Goal: Find specific page/section: Find specific page/section

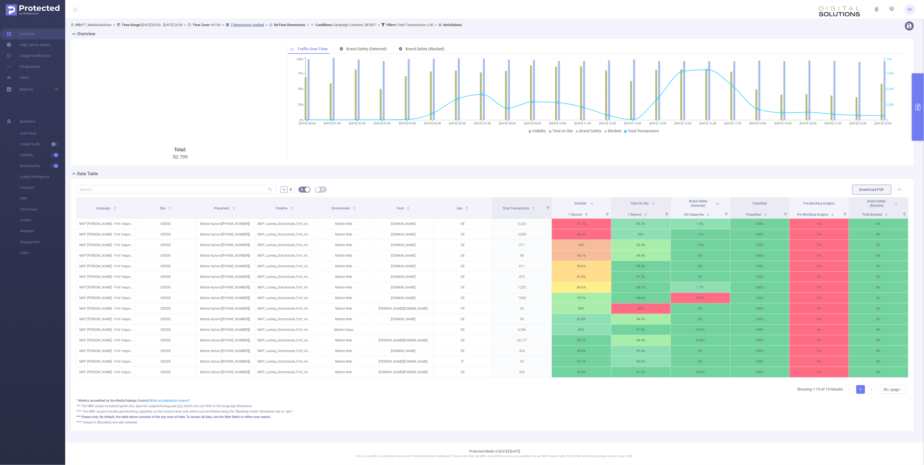
click at [20, 326] on section "Overview Help Center (New) Usage Notification Integrations Users Reports Soluti…" at bounding box center [32, 242] width 65 height 446
click at [54, 90] on div "Reports" at bounding box center [32, 89] width 65 height 11
click at [58, 86] on div "Reports" at bounding box center [32, 89] width 65 height 11
drag, startPoint x: 383, startPoint y: 413, endPoint x: 384, endPoint y: 410, distance: 3.4
click at [383, 408] on div "*** The MRC scope includes English (en), Spanish (es) and Portuguese (pt) , whi…" at bounding box center [492, 405] width 832 height 5
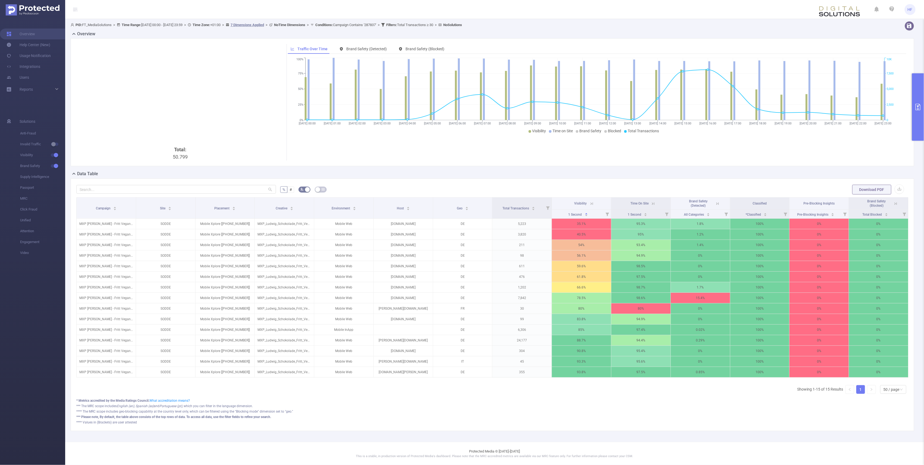
click at [385, 403] on div "* Metrics accredited by the Media Ratings Council. What accreditation means?" at bounding box center [492, 400] width 832 height 5
click at [354, 408] on div "*** The MRC scope includes English (en), Spanish (es) and Portuguese (pt) , whi…" at bounding box center [492, 405] width 832 height 5
click at [423, 408] on div "* Metrics accredited by the Media Ratings Council. What accreditation means? **…" at bounding box center [492, 411] width 832 height 27
click at [58, 89] on div "Reports" at bounding box center [32, 89] width 65 height 11
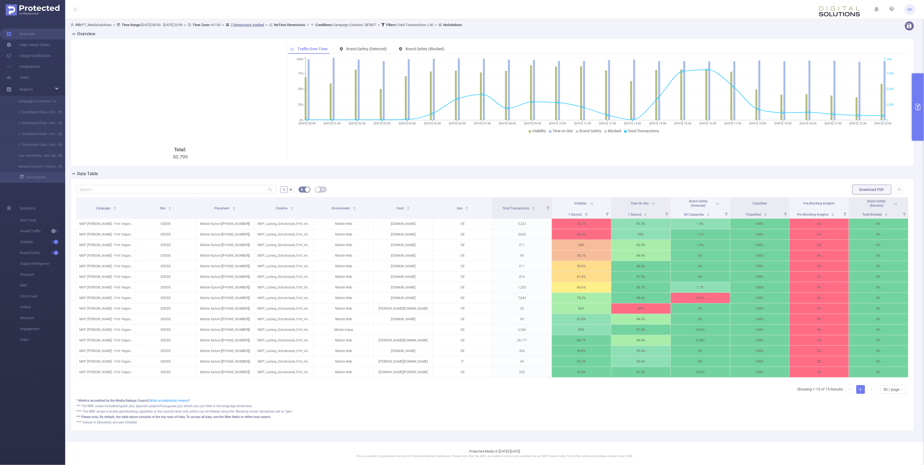
drag, startPoint x: 22, startPoint y: 89, endPoint x: 168, endPoint y: 85, distance: 146.1
click at [168, 85] on div "Total: 50.799" at bounding box center [180, 102] width 208 height 116
click at [39, 401] on section "Overview Help Center (New) Usage Notification Integrations Users Reports Campai…" at bounding box center [32, 242] width 65 height 446
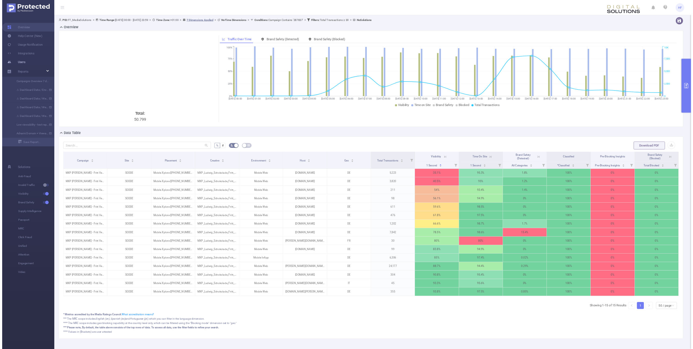
scroll to position [0, 0]
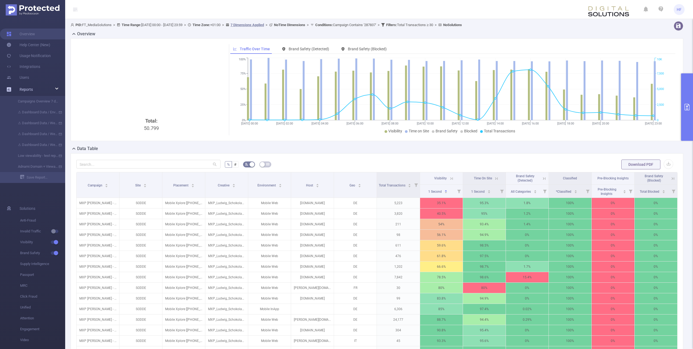
click at [59, 88] on div "Reports" at bounding box center [32, 89] width 65 height 11
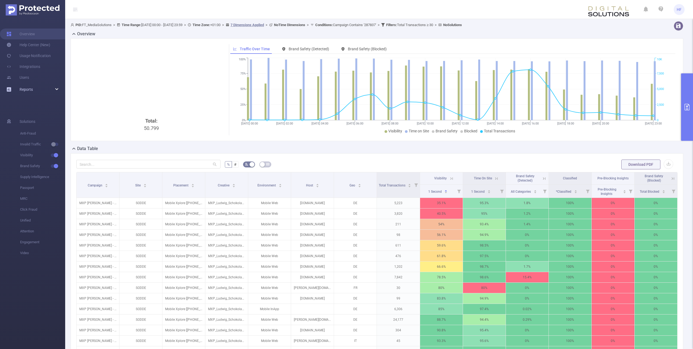
click at [57, 89] on icon at bounding box center [57, 89] width 3 height 0
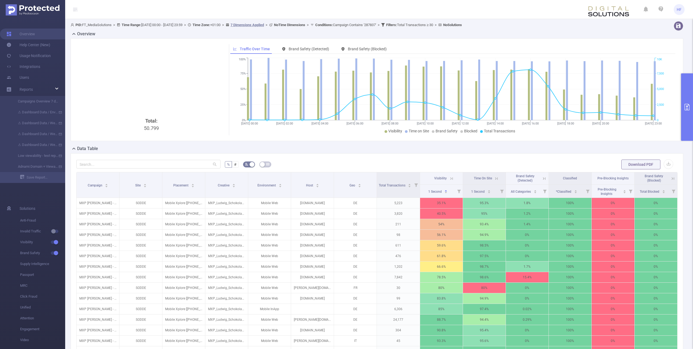
click at [113, 149] on div "Data Table" at bounding box center [379, 149] width 617 height 8
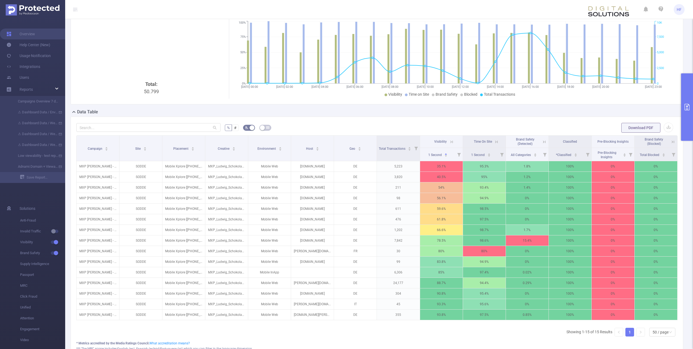
scroll to position [27, 0]
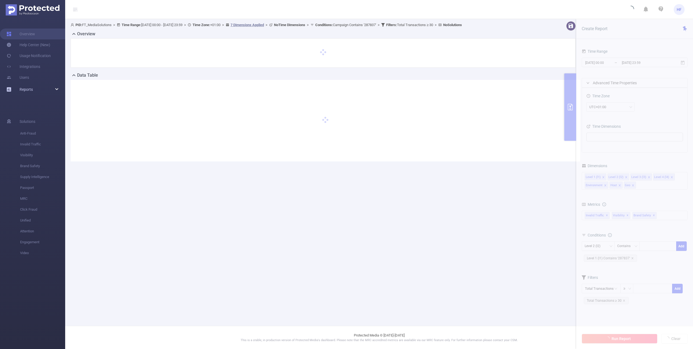
click at [57, 89] on icon at bounding box center [57, 89] width 3 height 0
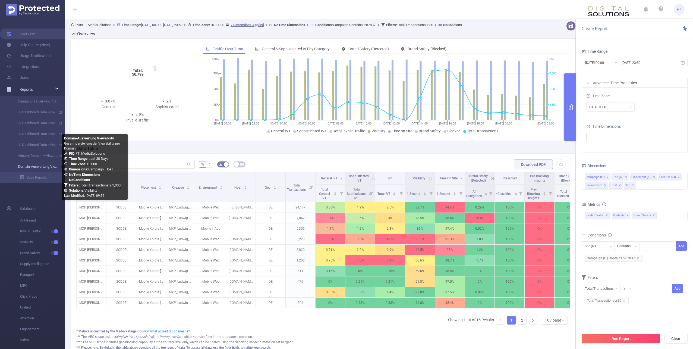
click at [37, 165] on link "Domain-Auswertung Viewability" at bounding box center [35, 166] width 48 height 11
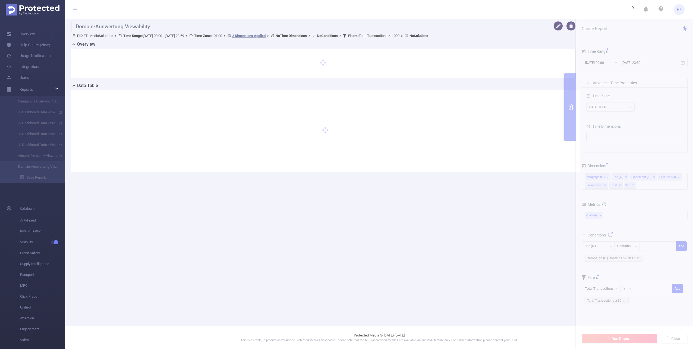
type input "2025-08-13 00:00"
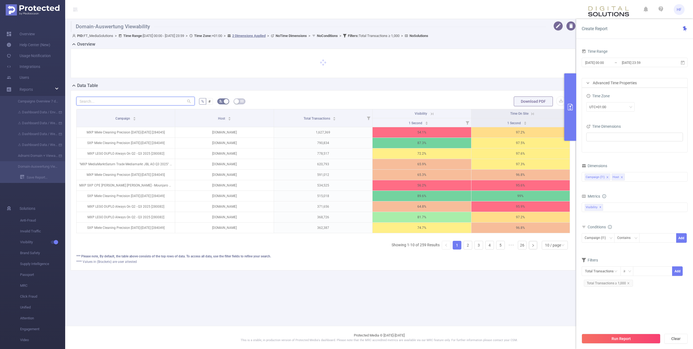
click at [159, 99] on input "text" at bounding box center [135, 101] width 118 height 9
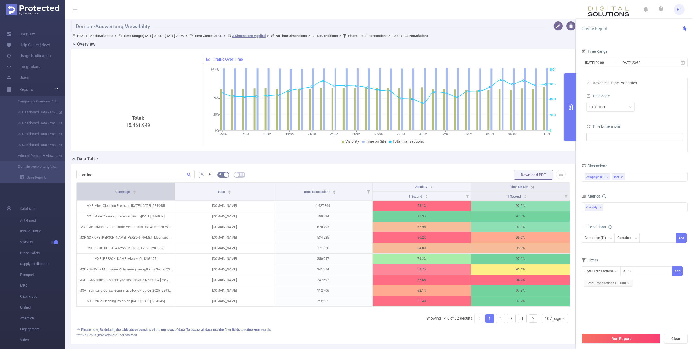
click at [136, 193] on div "Campaign" at bounding box center [125, 190] width 21 height 5
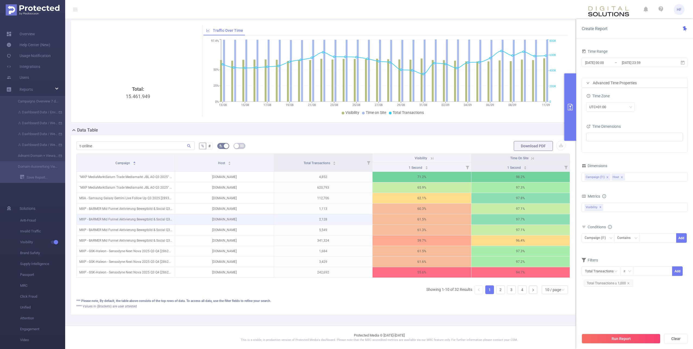
scroll to position [33, 0]
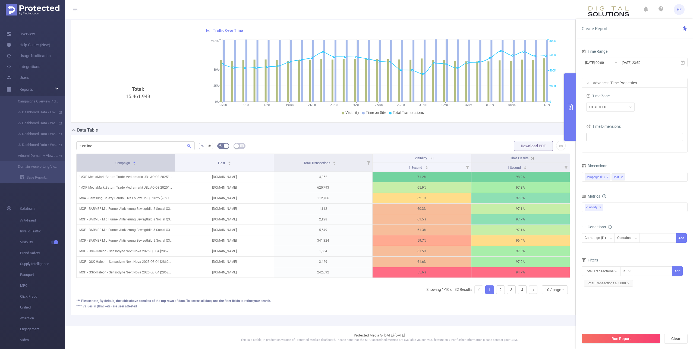
click at [135, 162] on div "Campaign" at bounding box center [125, 162] width 21 height 5
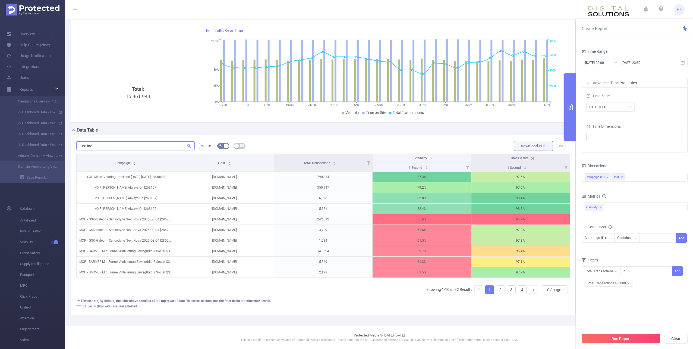
click at [115, 143] on input "t-online" at bounding box center [135, 145] width 118 height 9
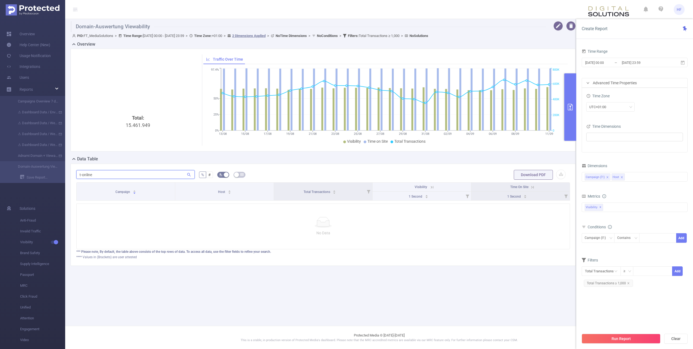
scroll to position [0, 0]
type input "t-online mxp"
click at [666, 272] on div at bounding box center [652, 271] width 39 height 10
click at [665, 240] on div at bounding box center [657, 237] width 31 height 9
drag, startPoint x: 667, startPoint y: 237, endPoint x: 682, endPoint y: 235, distance: 15.3
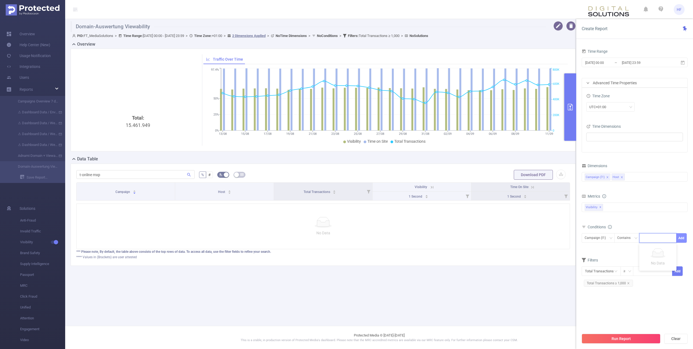
click at [667, 237] on div at bounding box center [657, 237] width 31 height 9
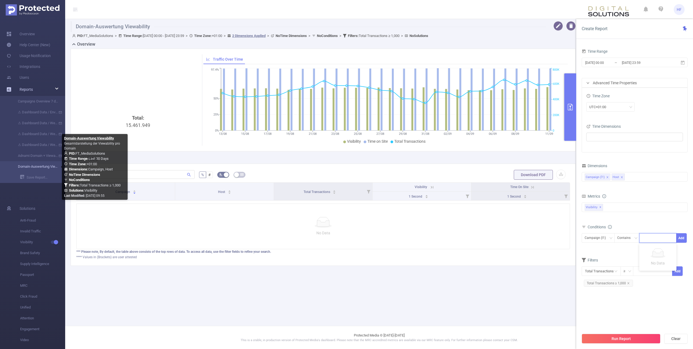
click at [43, 166] on link "Domain-Auswertung Viewability" at bounding box center [35, 166] width 48 height 11
